Goal: Task Accomplishment & Management: Manage account settings

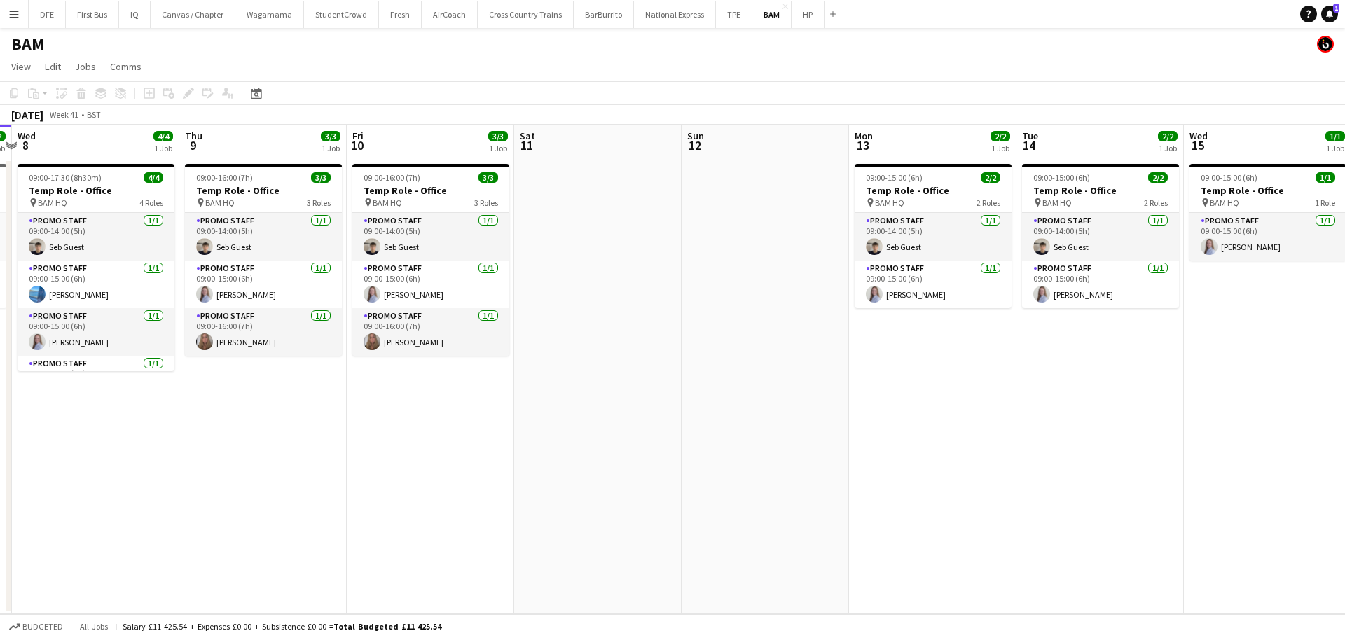
scroll to position [0, 301]
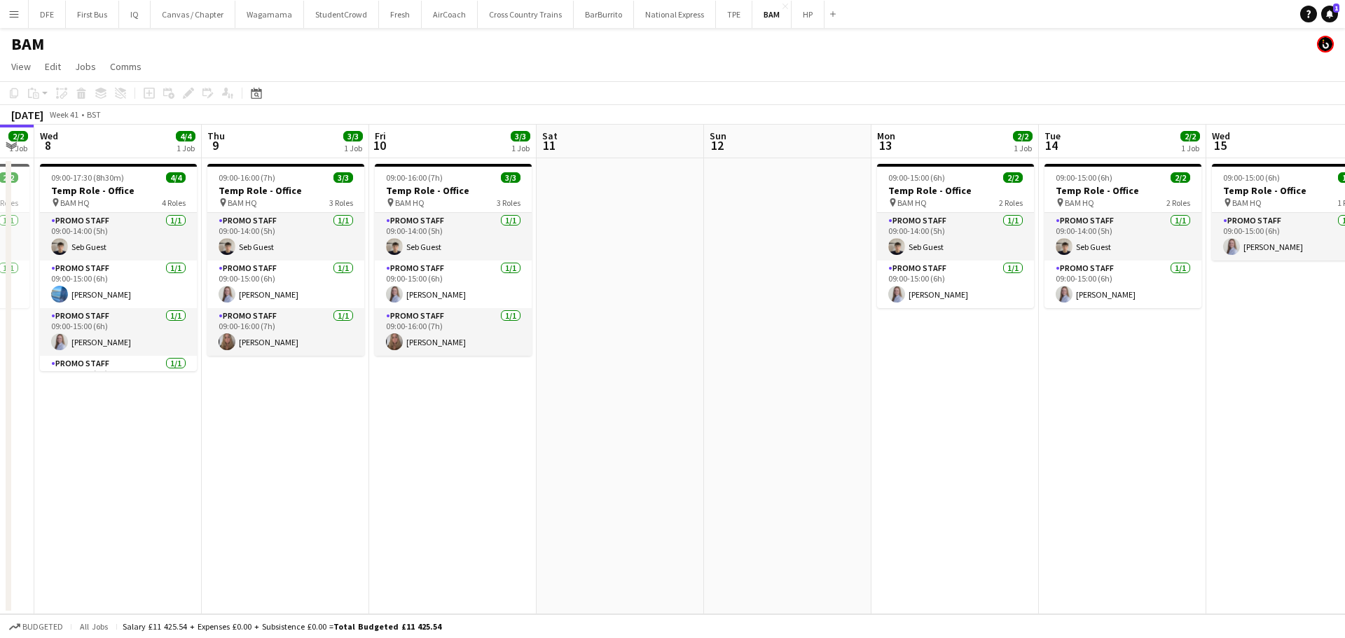
drag, startPoint x: 242, startPoint y: 408, endPoint x: 866, endPoint y: 371, distance: 625.3
click at [866, 371] on app-calendar-viewport "Mon 6 3/3 1 Job Tue 7 2/2 1 Job Wed 8 4/4 1 Job Thu 9 3/3 1 Job Fri 10 3/3 1 Jo…" at bounding box center [672, 370] width 1345 height 490
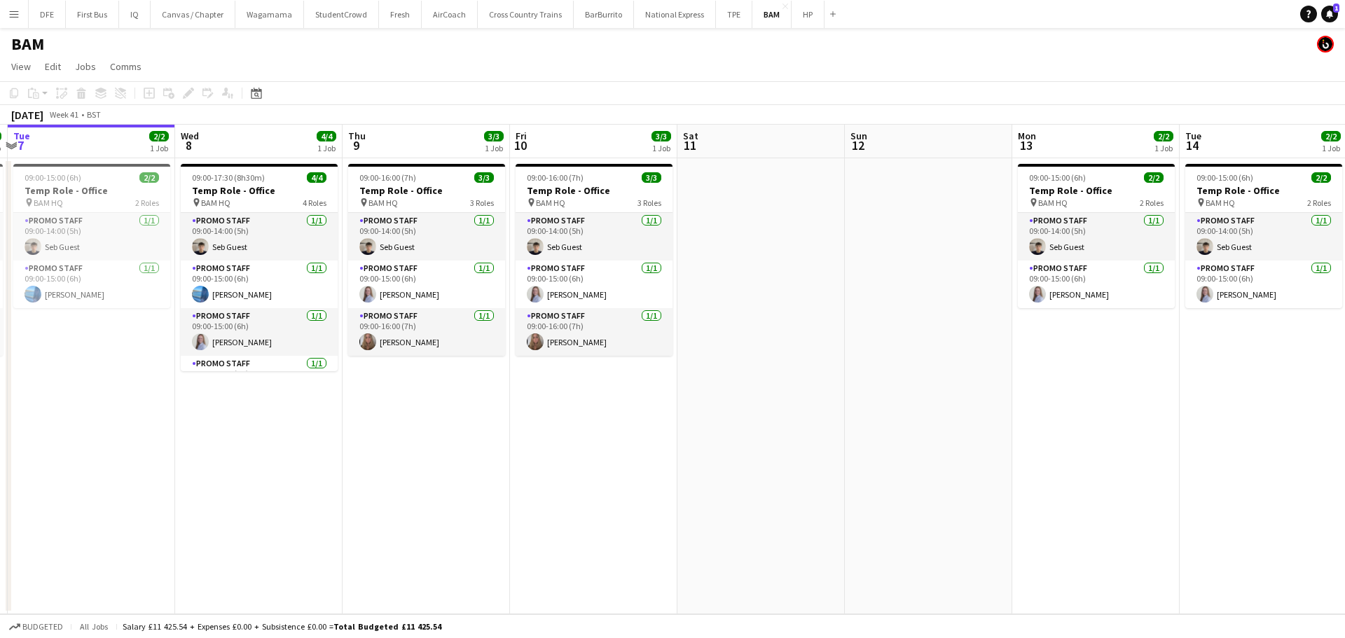
scroll to position [0, 324]
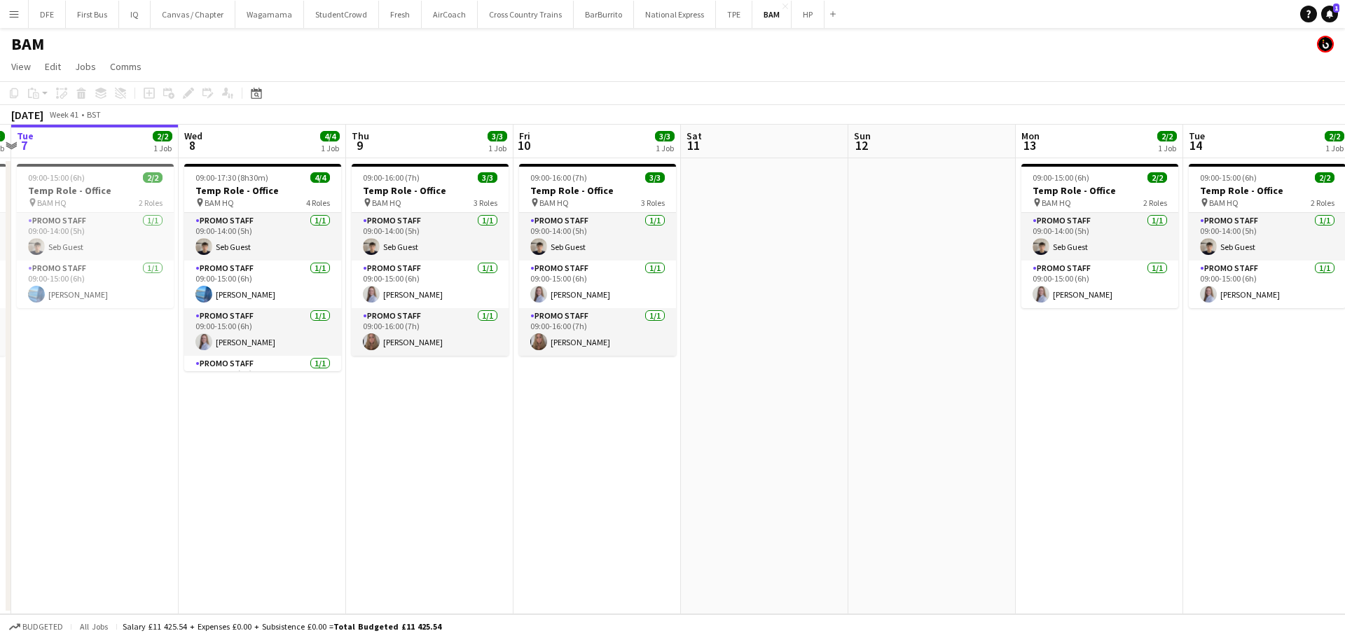
drag, startPoint x: 503, startPoint y: 520, endPoint x: 647, endPoint y: 503, distance: 145.3
click at [647, 503] on app-calendar-viewport "Sun 5 Mon 6 3/3 1 Job Tue 7 2/2 1 Job Wed 8 4/4 1 Job Thu 9 3/3 1 Job Fri 10 3/…" at bounding box center [672, 370] width 1345 height 490
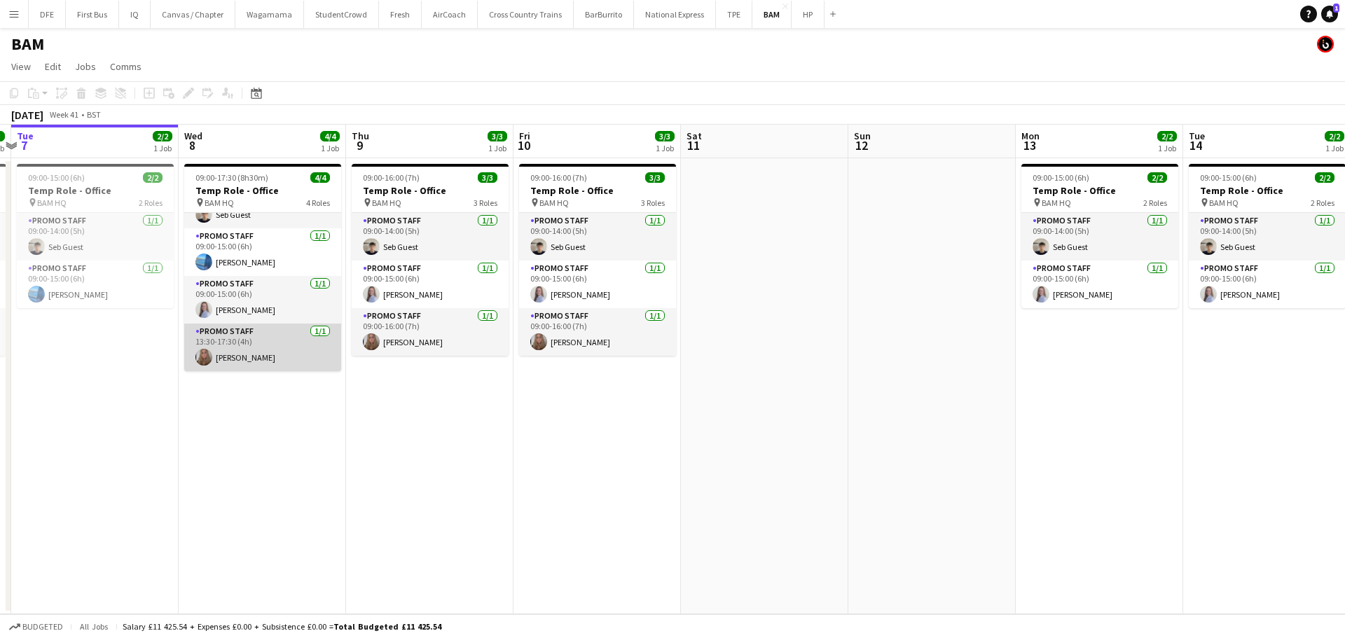
click at [224, 353] on app-card-role "Promo Staff [DATE] 13:30-17:30 (4h) [PERSON_NAME]" at bounding box center [262, 348] width 157 height 48
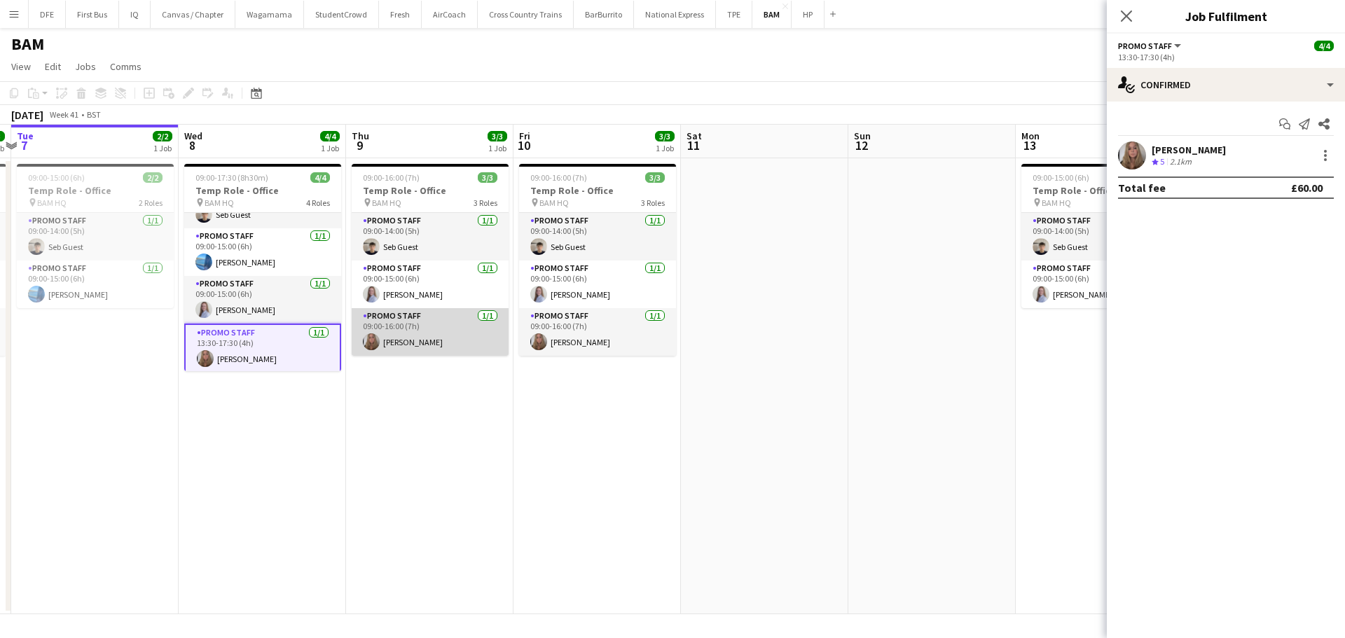
click at [460, 334] on app-card-role "Promo Staff [DATE] 09:00-16:00 (7h) [PERSON_NAME]" at bounding box center [430, 332] width 157 height 48
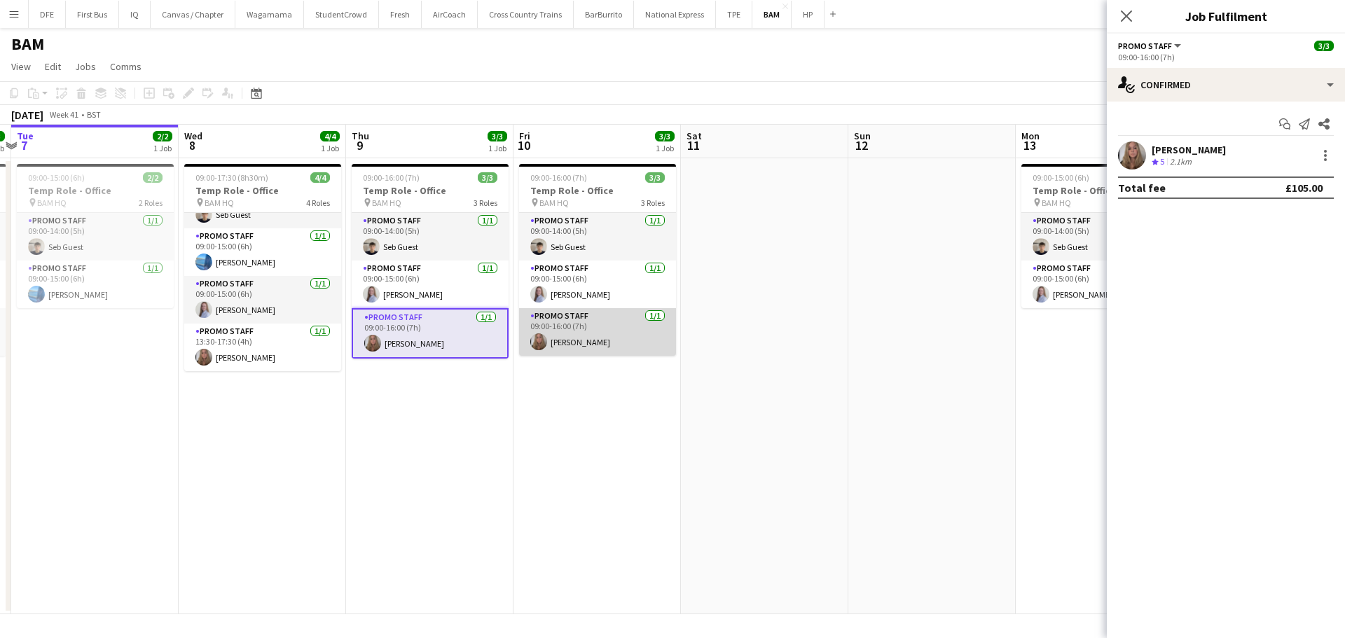
click at [594, 341] on app-card-role "Promo Staff [DATE] 09:00-16:00 (7h) [PERSON_NAME]" at bounding box center [597, 332] width 157 height 48
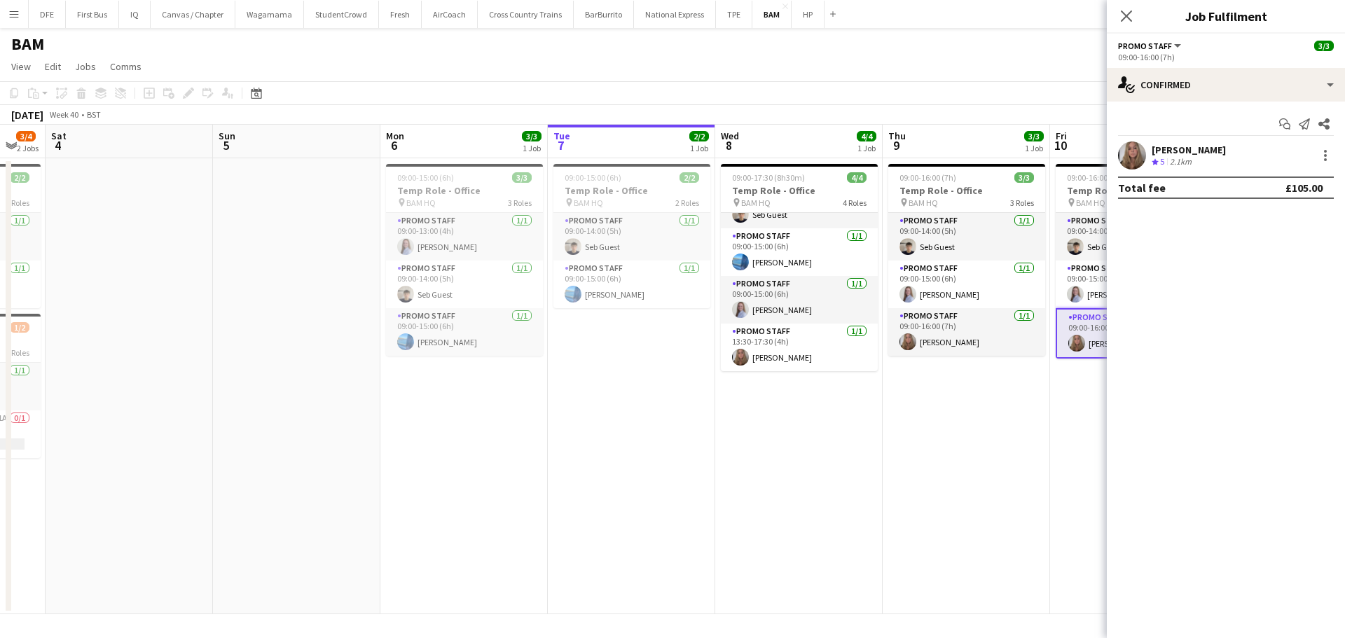
drag, startPoint x: 149, startPoint y: 439, endPoint x: 667, endPoint y: 407, distance: 518.8
click at [667, 407] on app-calendar-viewport "Thu 2 1/3 2 Jobs Fri 3 3/4 2 Jobs Sat 4 Sun 5 Mon 6 3/3 1 Job Tue 7 2/2 1 Job W…" at bounding box center [672, 370] width 1345 height 490
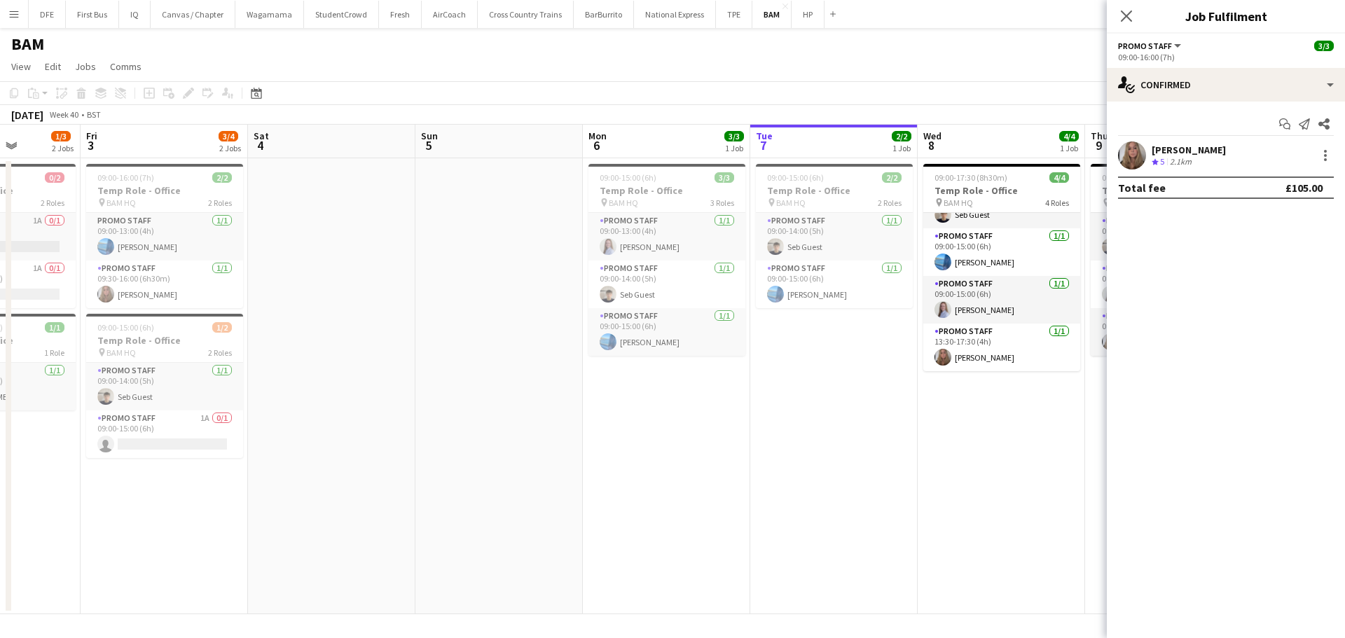
scroll to position [0, 420]
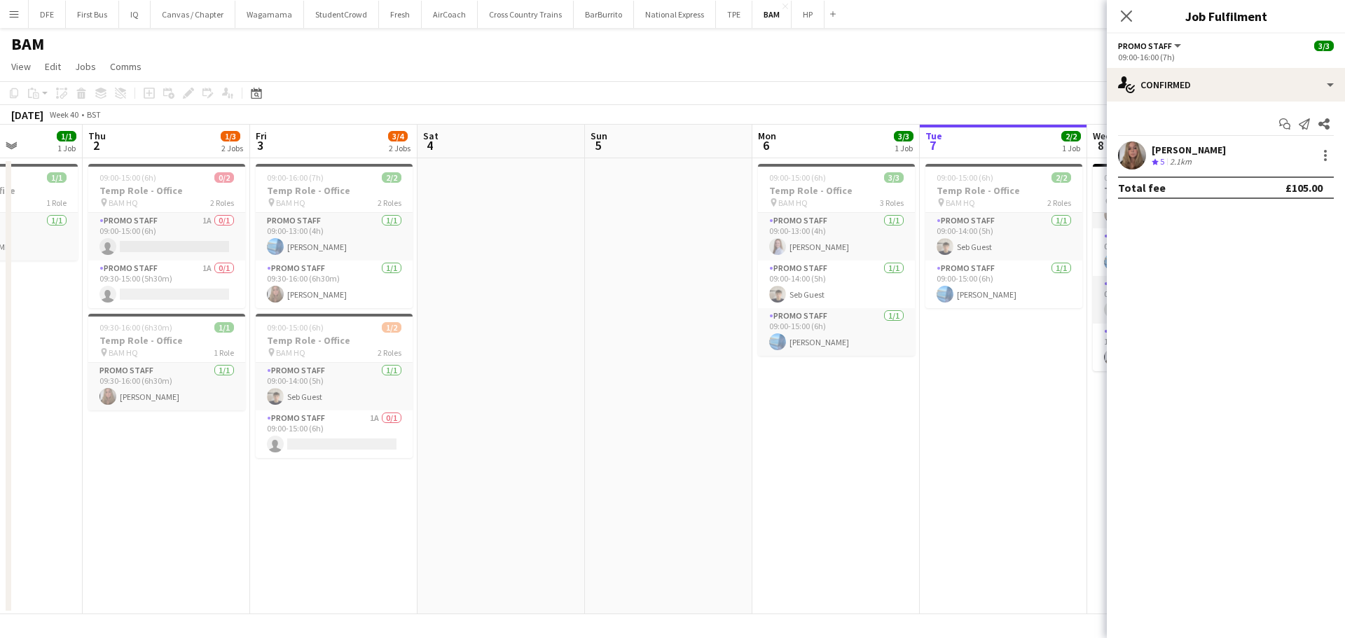
drag, startPoint x: 287, startPoint y: 488, endPoint x: 650, endPoint y: 450, distance: 364.9
click at [650, 450] on app-calendar-viewport "Mon 29 Tue 30 Wed 1 1/1 1 Job Thu 2 1/3 2 Jobs Fri 3 3/4 2 Jobs Sat 4 Sun 5 Mon…" at bounding box center [672, 370] width 1345 height 490
click at [156, 390] on app-card-role "Promo Staff [DATE] 09:30-16:00 (6h30m) [PERSON_NAME]" at bounding box center [166, 387] width 157 height 48
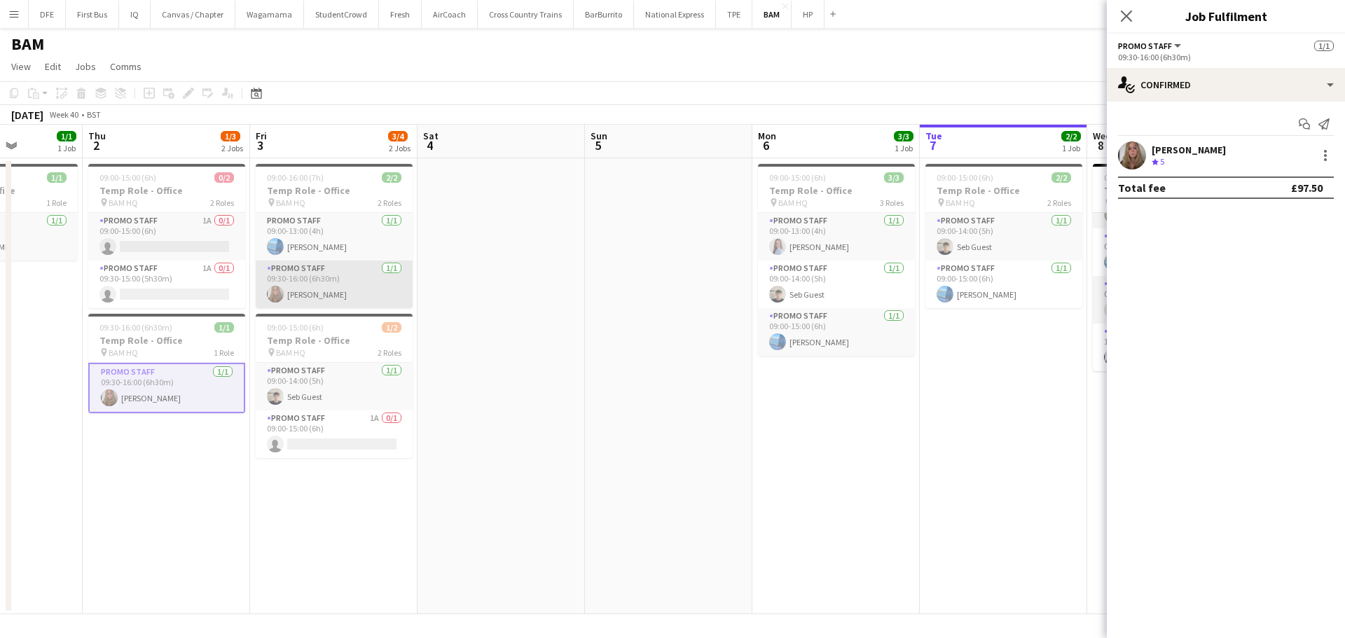
click at [349, 279] on app-card-role "Promo Staff [DATE] 09:30-16:00 (6h30m) [PERSON_NAME]" at bounding box center [334, 285] width 157 height 48
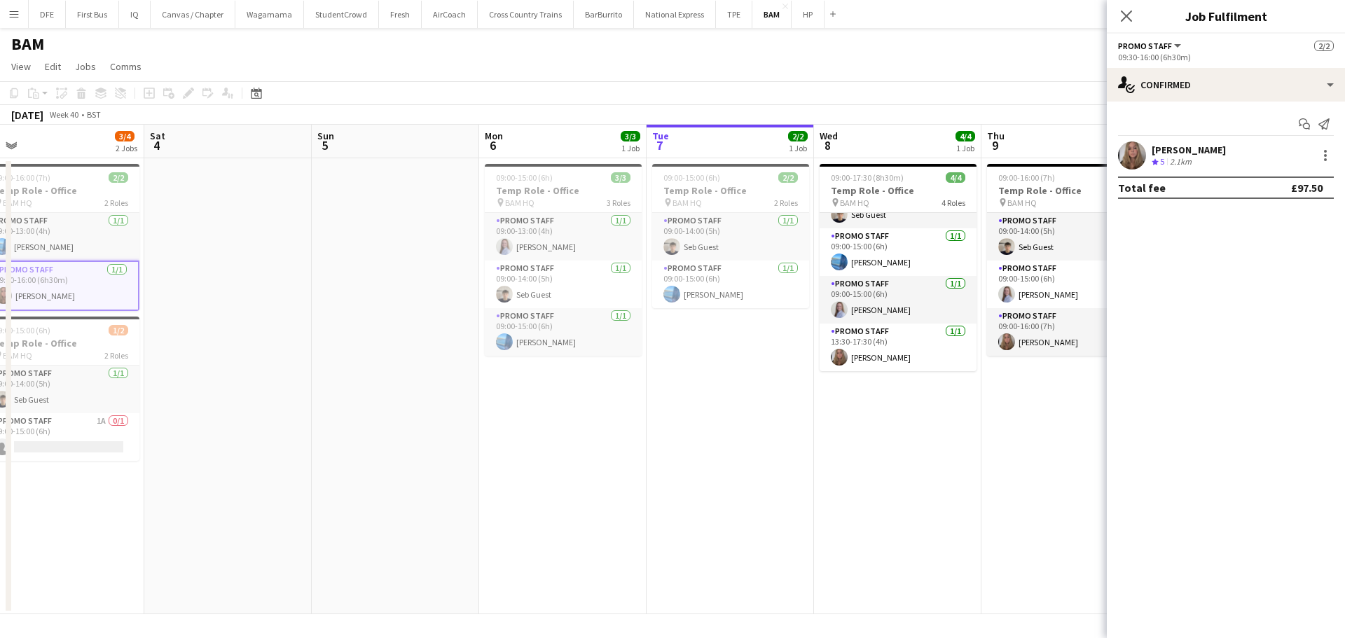
scroll to position [0, 696]
drag, startPoint x: 276, startPoint y: 553, endPoint x: 0, endPoint y: 558, distance: 276.1
click at [0, 558] on app-calendar-viewport "Mon 29 Tue 30 Wed 1 1/1 1 Job Thu 2 1/3 2 Jobs Fri 3 3/4 2 Jobs Sat 4 Sun 5 Mon…" at bounding box center [672, 370] width 1345 height 490
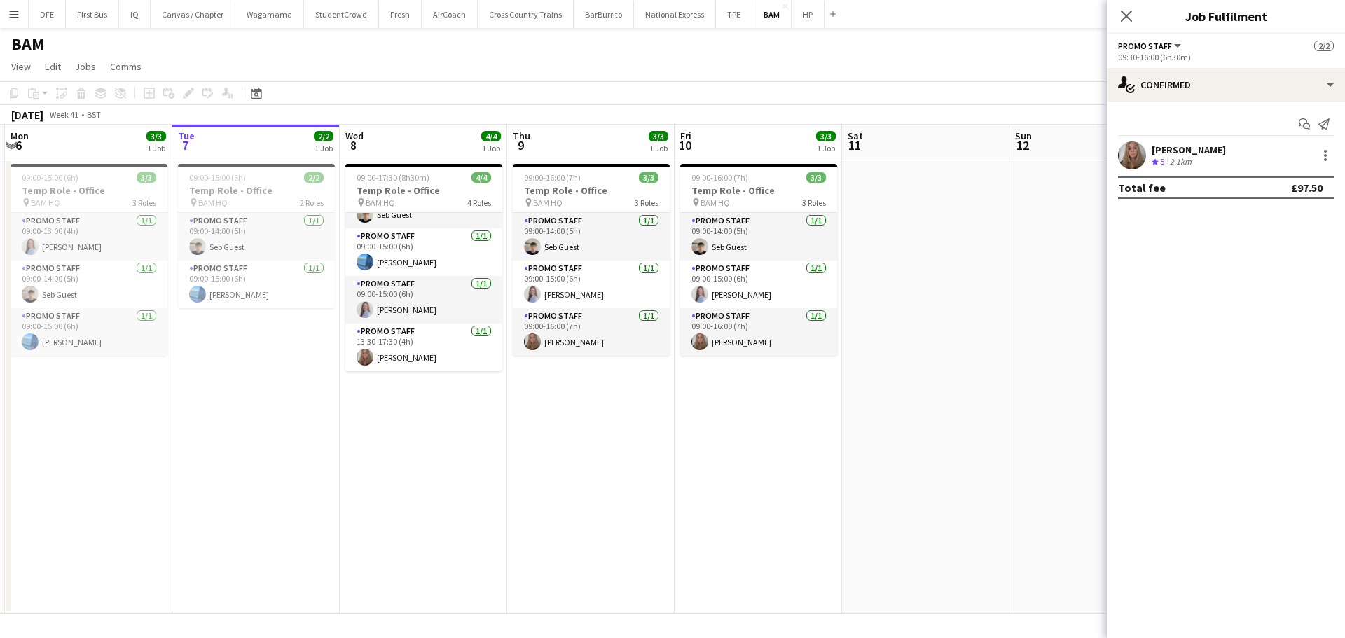
scroll to position [0, 530]
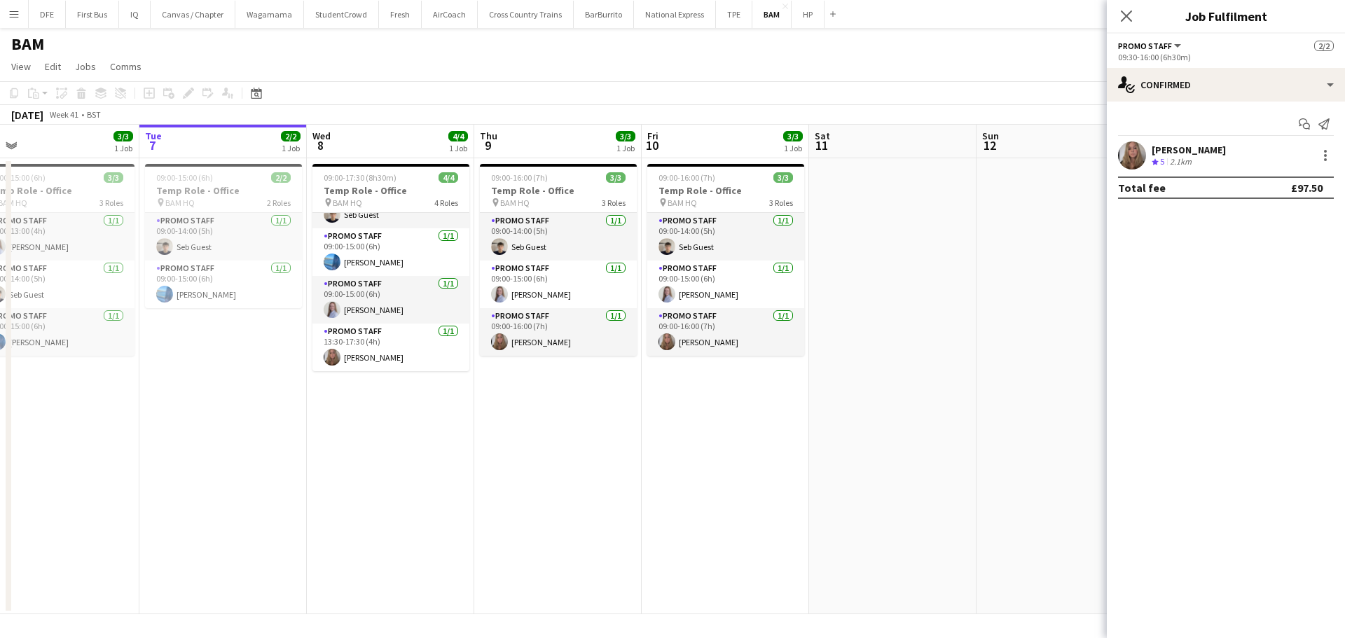
drag, startPoint x: 888, startPoint y: 490, endPoint x: 388, endPoint y: 529, distance: 501.1
click at [388, 529] on app-calendar-viewport "Fri 3 3/4 2 Jobs Sat 4 Sun 5 Mon 6 3/3 1 Job Tue 7 2/2 1 Job Wed 8 4/4 1 Job Th…" at bounding box center [672, 370] width 1345 height 490
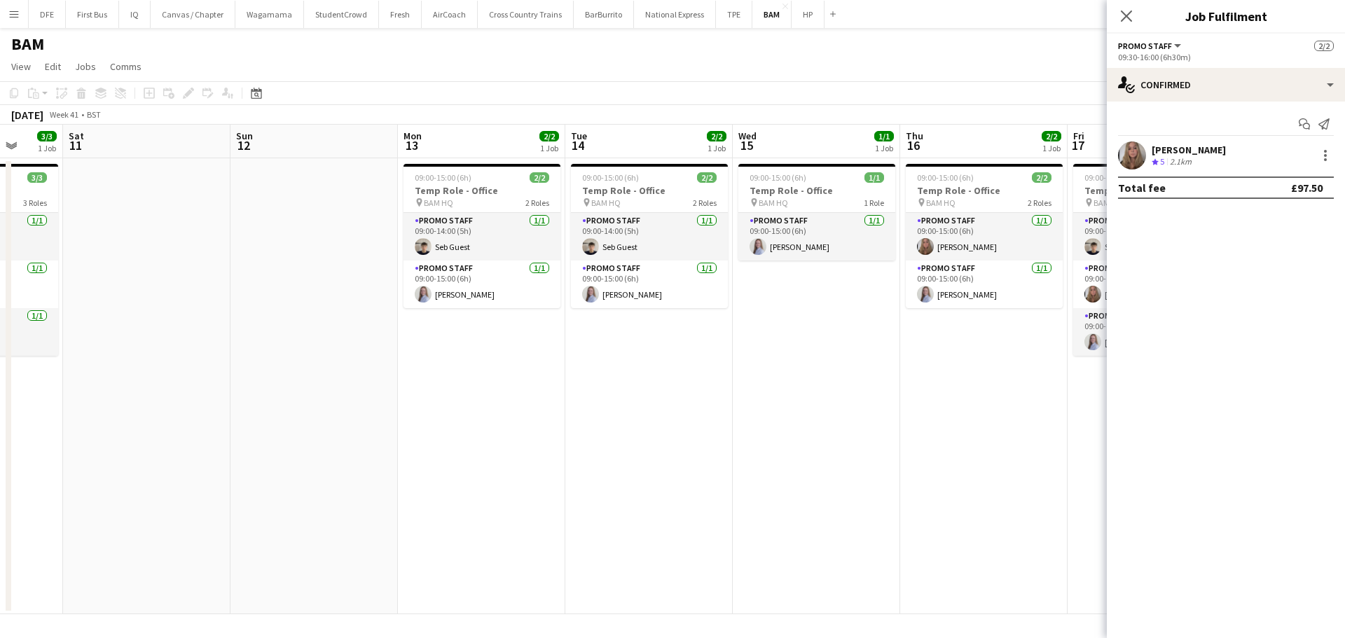
drag, startPoint x: 859, startPoint y: 530, endPoint x: 113, endPoint y: 586, distance: 748.3
click at [113, 586] on app-calendar-viewport "Tue 7 2/2 1 Job Wed 8 4/4 1 Job Thu 9 3/3 1 Job Fri 10 3/3 1 Job Sat 11 Sun 12 …" at bounding box center [672, 370] width 1345 height 490
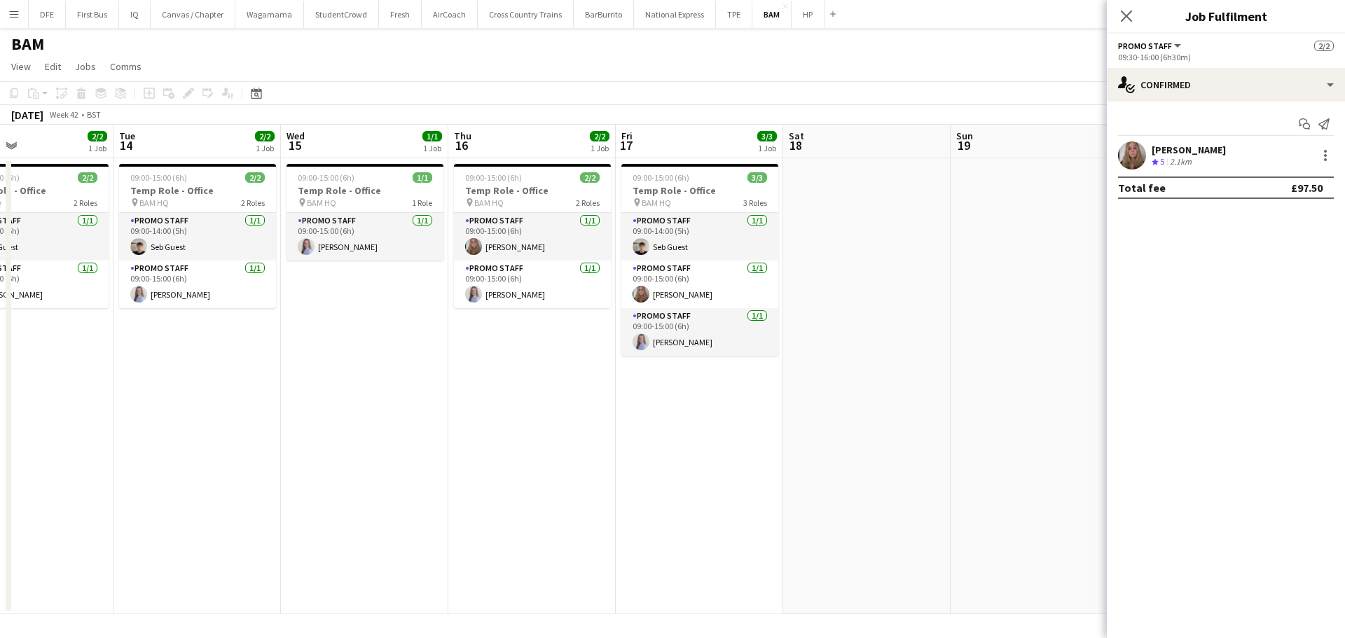
scroll to position [0, 441]
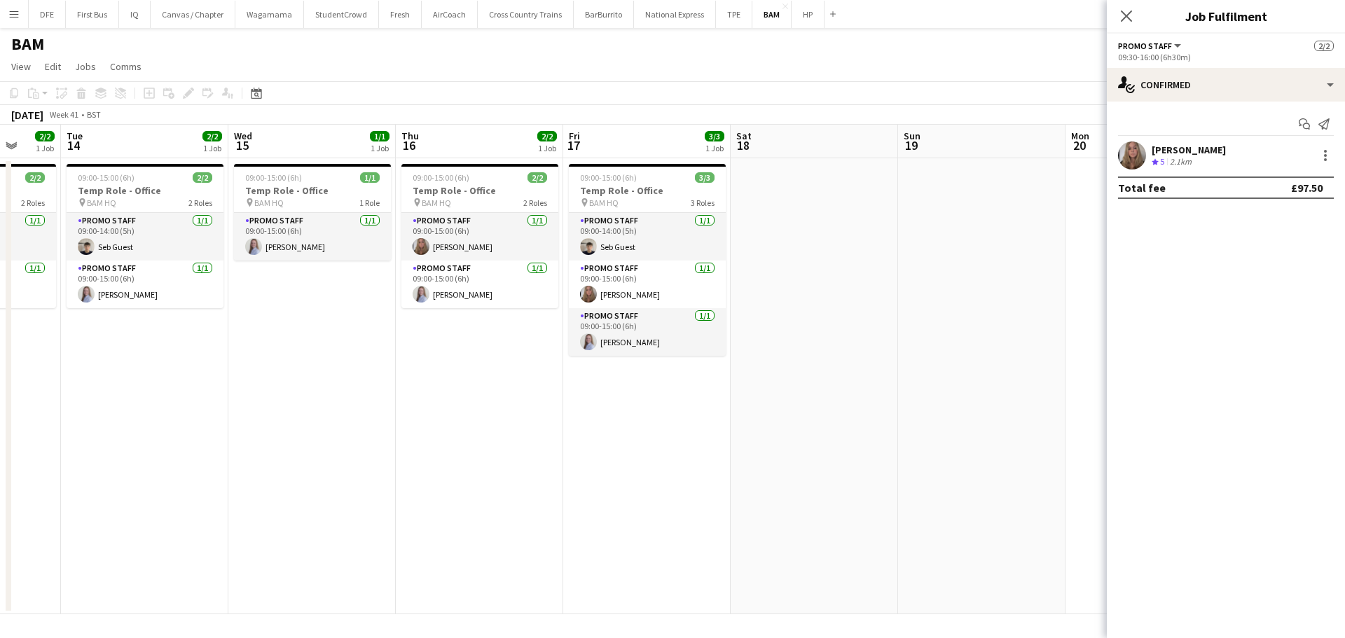
drag, startPoint x: 870, startPoint y: 490, endPoint x: 366, endPoint y: 537, distance: 506.6
click at [366, 537] on app-calendar-viewport "Sat 11 Sun 12 Mon 13 2/2 1 Job Tue 14 2/2 1 Job Wed 15 1/1 1 Job Thu 16 2/2 1 J…" at bounding box center [672, 370] width 1345 height 490
click at [478, 249] on app-card-role "Promo Staff [DATE] 09:00-15:00 (6h) [PERSON_NAME]" at bounding box center [479, 237] width 157 height 48
